Goal: Complete application form

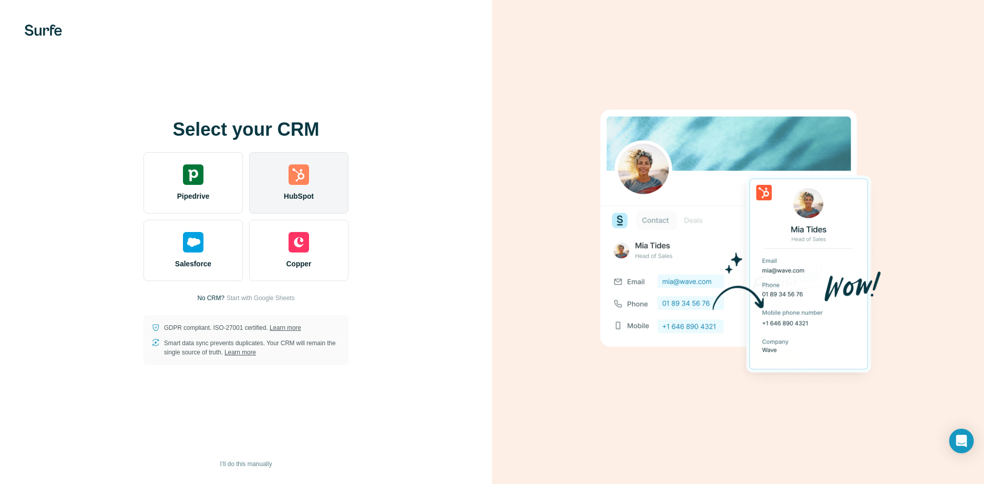
click at [276, 182] on div "HubSpot" at bounding box center [298, 183] width 99 height 62
click at [267, 194] on div "HubSpot" at bounding box center [298, 183] width 99 height 62
